Goal: Task Accomplishment & Management: Use online tool/utility

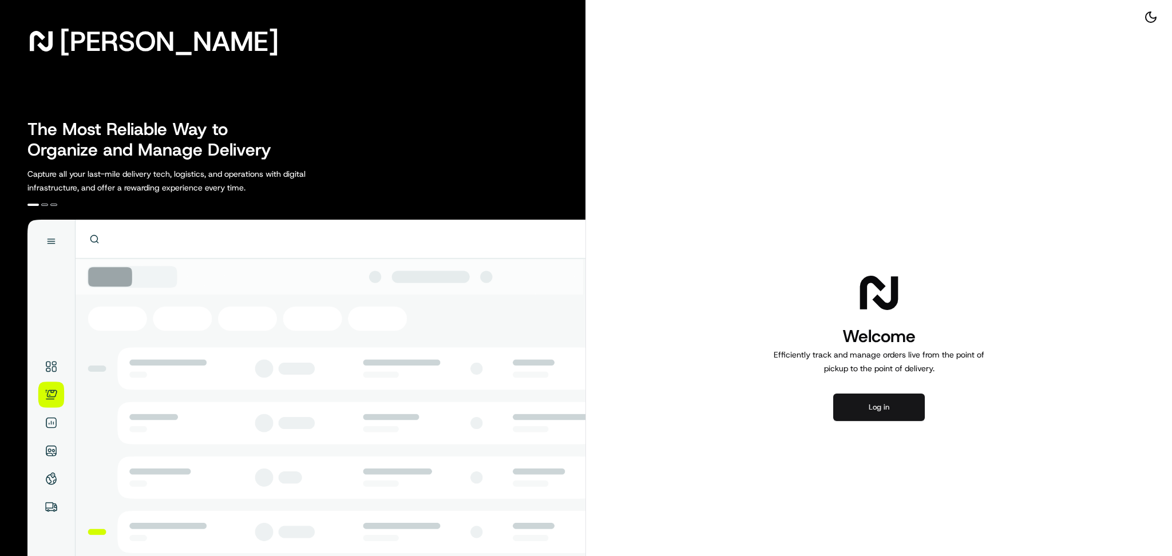
click at [884, 408] on button "Log in" at bounding box center [879, 407] width 92 height 27
